Goal: Task Accomplishment & Management: Complete application form

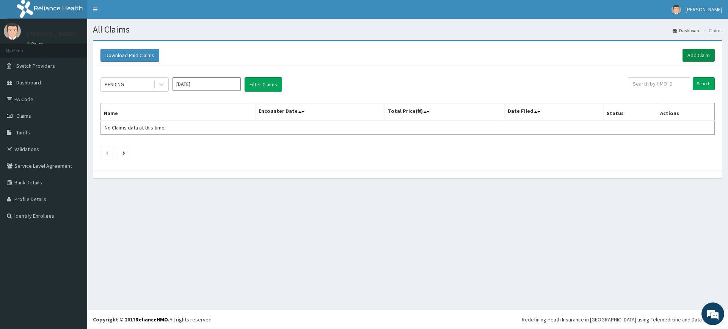
drag, startPoint x: 708, startPoint y: 55, endPoint x: 699, endPoint y: 60, distance: 10.4
click at [708, 55] on link "Add Claim" at bounding box center [698, 55] width 32 height 13
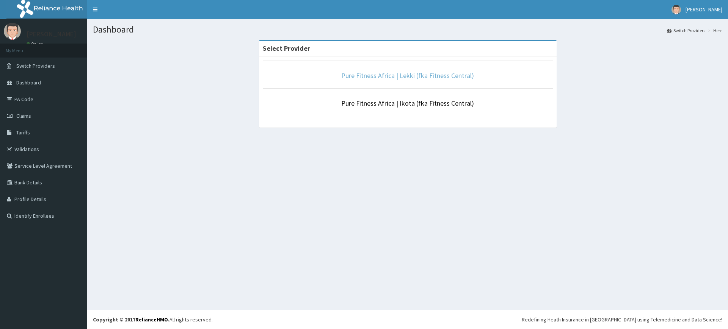
click at [426, 72] on link "Pure Fitness Africa | Lekki (fka Fitness Central)" at bounding box center [407, 75] width 133 height 9
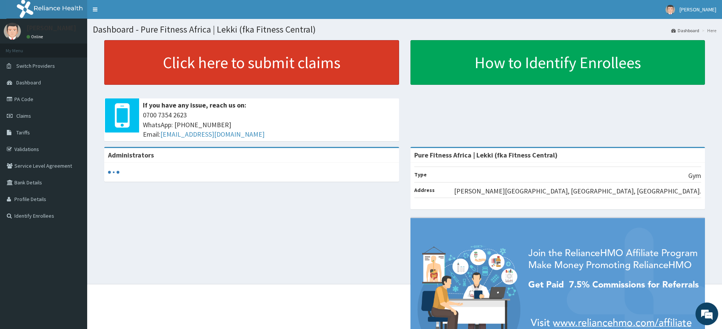
click at [241, 68] on link "Click here to submit claims" at bounding box center [251, 62] width 295 height 45
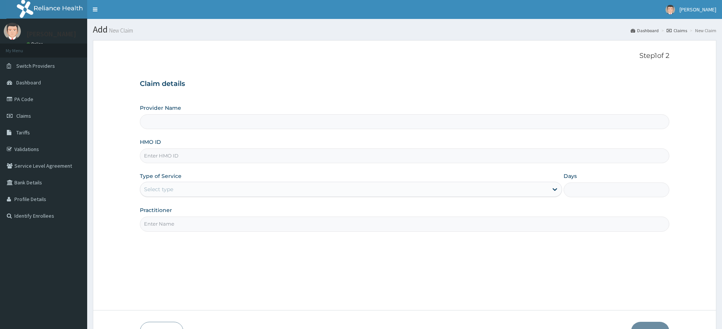
type input "Pure Fitness Africa | Lekki (fka Fitness Central)"
type input "1"
click at [222, 222] on input "Practitioner" at bounding box center [404, 224] width 529 height 15
type input "pure fitness africa"
click at [186, 155] on input "HMO ID" at bounding box center [404, 156] width 529 height 15
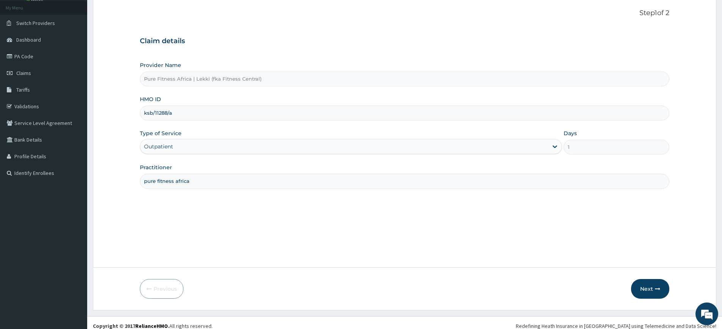
scroll to position [49, 0]
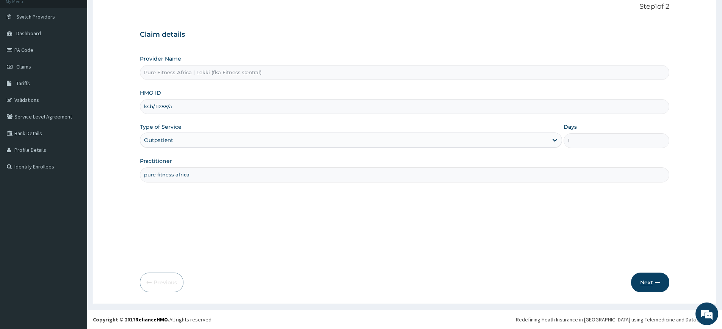
type input "ksb/11288/a"
click at [657, 282] on icon "button" at bounding box center [657, 282] width 5 height 5
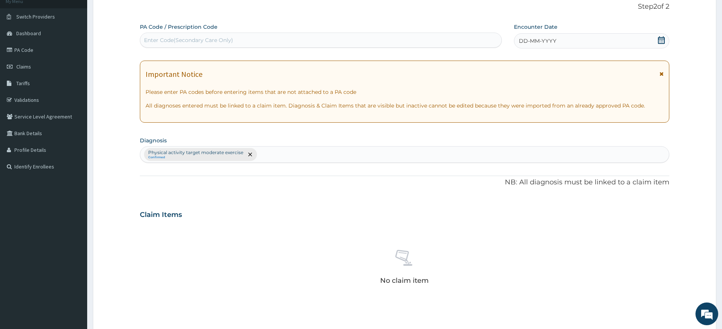
click at [418, 42] on div "Enter Code(Secondary Care Only)" at bounding box center [320, 40] width 361 height 12
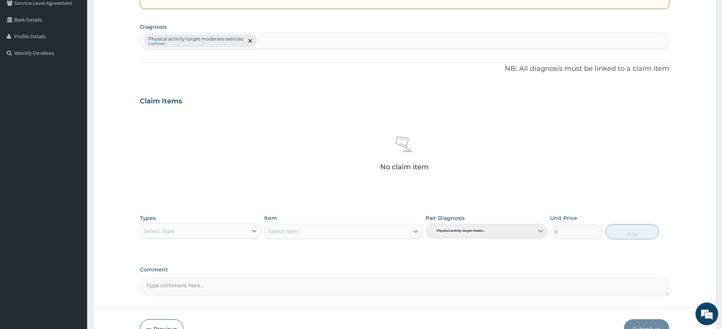
scroll to position [210, 0]
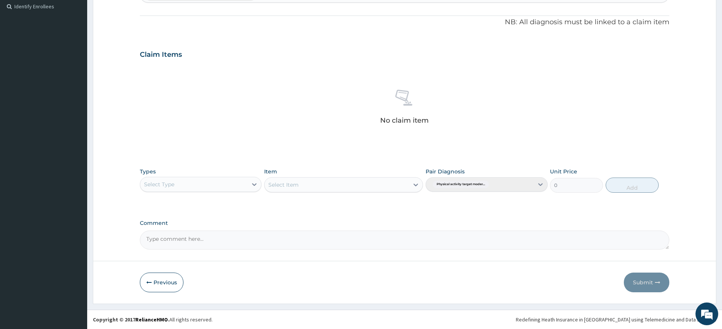
type input "PA/"
click at [233, 191] on div "Select Type" at bounding box center [201, 184] width 122 height 15
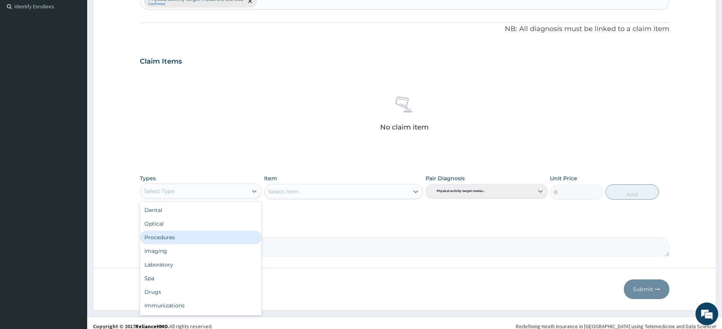
scroll to position [26, 0]
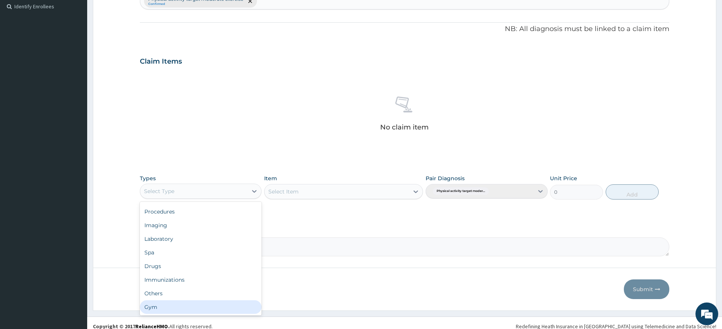
click at [213, 307] on div "Gym" at bounding box center [201, 308] width 122 height 14
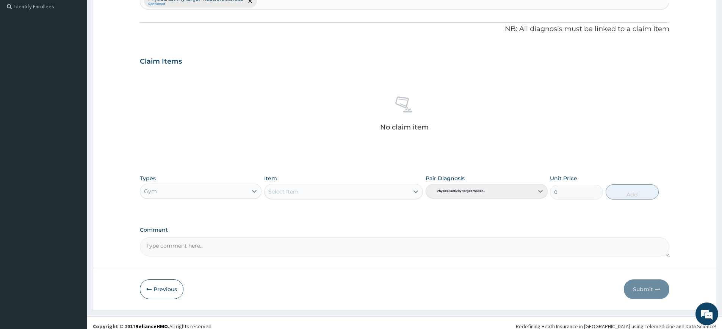
click at [390, 194] on div "Select Item" at bounding box center [337, 192] width 144 height 12
drag, startPoint x: 390, startPoint y: 211, endPoint x: 423, endPoint y: 210, distance: 33.0
click at [390, 211] on div "GYM SESSION" at bounding box center [343, 211] width 159 height 14
click at [634, 191] on button "Add" at bounding box center [632, 192] width 53 height 15
type input "0"
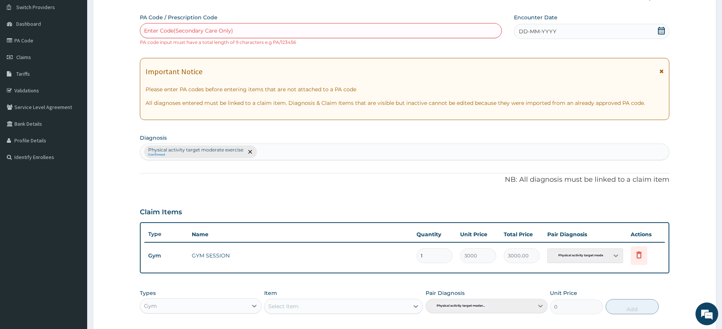
scroll to position [0, 0]
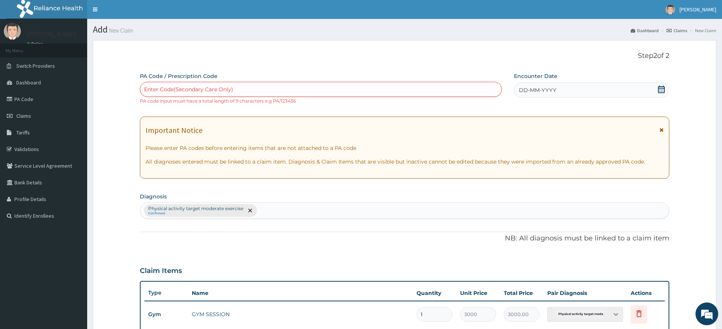
click at [617, 85] on div "DD-MM-YYYY" at bounding box center [591, 90] width 155 height 15
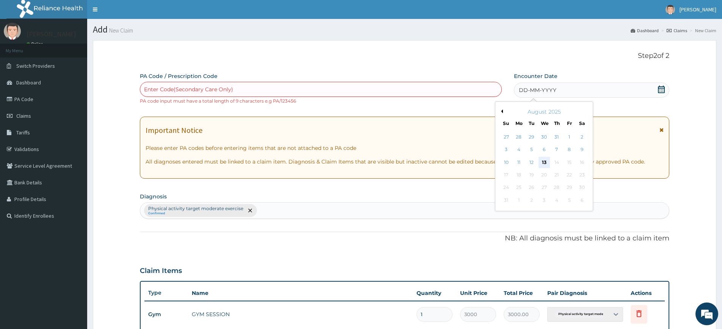
click at [544, 161] on div "13" at bounding box center [544, 162] width 11 height 11
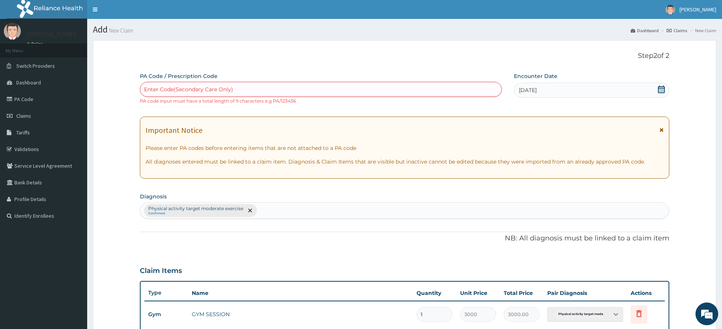
click at [419, 89] on div "Enter Code(Secondary Care Only)" at bounding box center [320, 89] width 361 height 12
type input "PA/E6AA68"
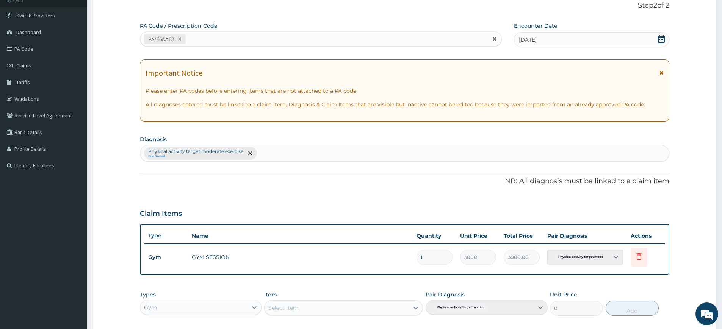
scroll to position [174, 0]
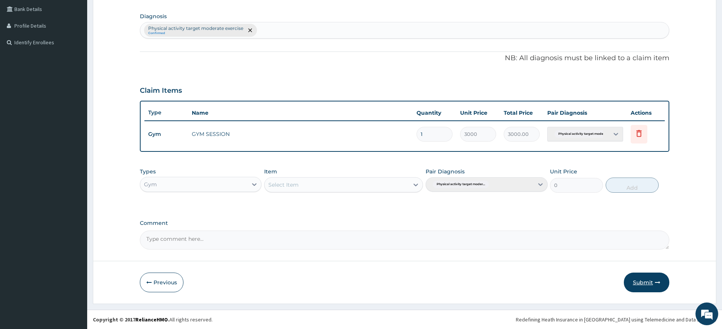
click at [648, 279] on button "Submit" at bounding box center [646, 283] width 45 height 20
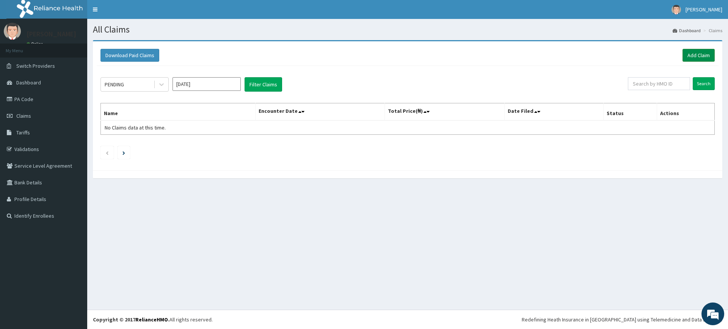
click at [694, 55] on link "Add Claim" at bounding box center [698, 55] width 32 height 13
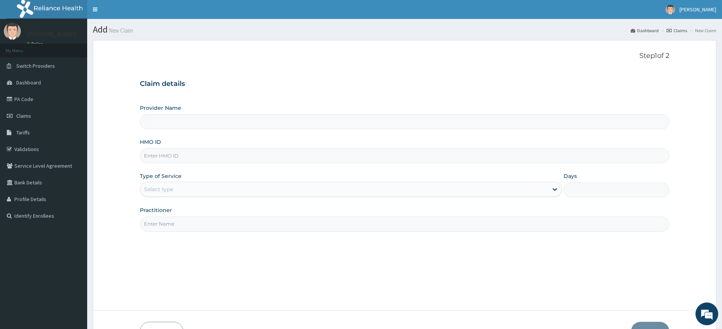
type input "Pure Fitness Africa | Lekki (fka Fitness Central)"
type input "1"
click at [213, 224] on input "Practitioner" at bounding box center [404, 224] width 529 height 15
type input "pure fitness africa"
click at [157, 158] on input "HMO ID" at bounding box center [404, 156] width 529 height 15
